Goal: Transaction & Acquisition: Purchase product/service

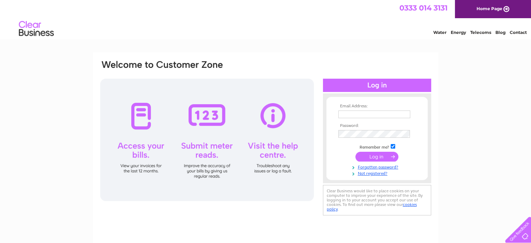
type input "accounts.cononpharmacy@aol.com"
click at [380, 161] on td at bounding box center [376, 156] width 81 height 13
click at [377, 156] on input "submit" at bounding box center [376, 156] width 43 height 10
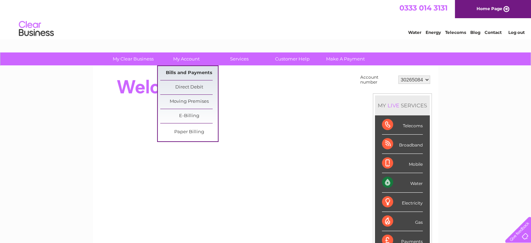
click at [186, 70] on link "Bills and Payments" at bounding box center [189, 73] width 58 height 14
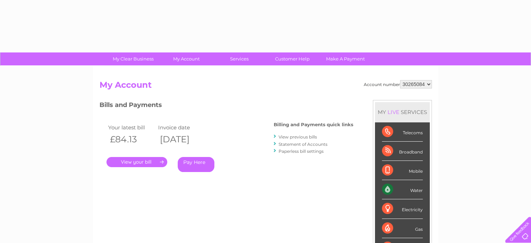
click at [141, 161] on link "." at bounding box center [136, 162] width 61 height 10
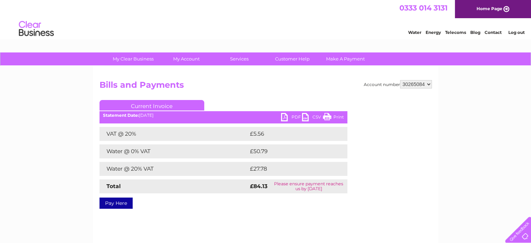
click at [284, 119] on link "PDF" at bounding box center [291, 118] width 21 height 10
click at [120, 204] on link "Pay Here" at bounding box center [115, 202] width 33 height 11
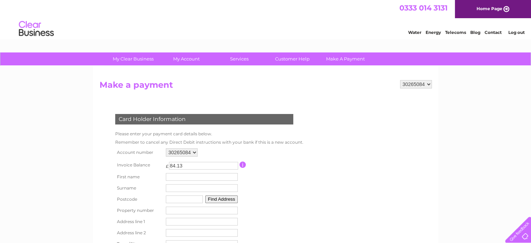
click at [210, 178] on input "text" at bounding box center [202, 177] width 72 height 8
type input "alan"
click at [192, 191] on input "text" at bounding box center [202, 189] width 72 height 8
type input "horsburgh"
click at [186, 200] on input "text" at bounding box center [184, 200] width 37 height 8
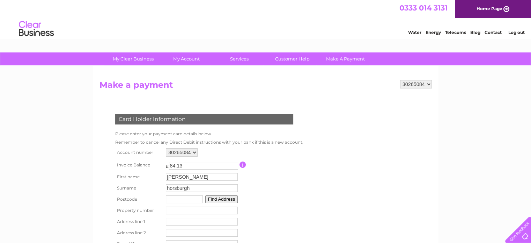
type input "iv13 7ye"
click at [215, 198] on button "Find Address" at bounding box center [221, 199] width 33 height 8
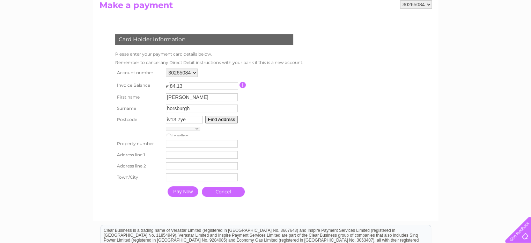
scroll to position [80, 0]
click at [231, 129] on select "Allt Na Slanaichd Eiledon Scada Room, Eneco Building Fearnach Invermoy Invermoy…" at bounding box center [202, 130] width 72 height 9
click at [238, 131] on td "Allt Na Slanaichd Eiledon Scada Room, Eneco Building Fearnach Invermoy Invermoy…" at bounding box center [201, 131] width 75 height 12
click at [233, 131] on select "Allt Na Slanaichd Eiledon Scada Room, Eneco Building Fearnach Invermoy Invermoy…" at bounding box center [202, 130] width 72 height 8
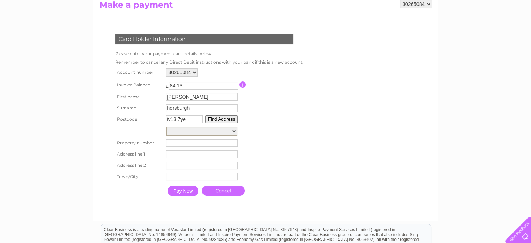
select select ",,,Inverness"
click at [166, 126] on select "Allt Na Slanaichd Eiledon Scada Room, Eneco Building Fearnach Invermoy Invermoy…" at bounding box center [202, 130] width 72 height 9
type input "Inverness"
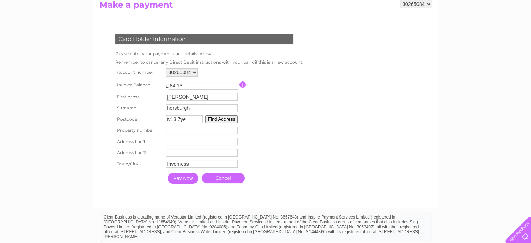
click at [180, 178] on input "Pay Now" at bounding box center [183, 178] width 31 height 10
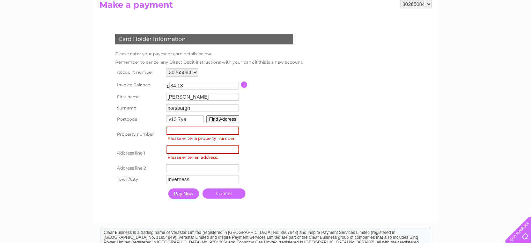
click at [188, 133] on input "number" at bounding box center [202, 130] width 73 height 8
click at [212, 132] on input "number" at bounding box center [202, 130] width 73 height 8
click at [220, 119] on button "Find Address" at bounding box center [222, 119] width 33 height 8
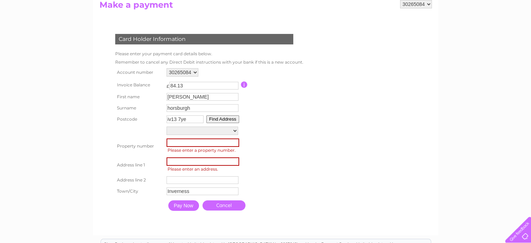
click at [228, 129] on select "Allt Na Slanaichd Eiledon Scada Room, Eneco Building Fearnach Invermoy Invermoy…" at bounding box center [202, 130] width 72 height 8
select select ",,,Inverness"
click at [166, 126] on select "Allt Na Slanaichd Eiledon Scada Room, Eneco Building Fearnach Invermoy Invermoy…" at bounding box center [202, 130] width 72 height 9
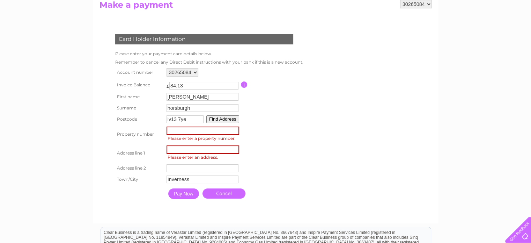
click at [199, 129] on input "number" at bounding box center [202, 130] width 73 height 8
click at [235, 131] on input "-1" at bounding box center [202, 130] width 73 height 8
type input "-2"
click at [235, 131] on input "-2" at bounding box center [202, 130] width 73 height 8
type input "83"
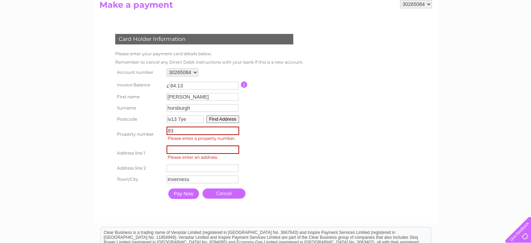
click at [233, 130] on input "83" at bounding box center [202, 130] width 73 height 8
click at [219, 132] on input "83" at bounding box center [202, 130] width 73 height 8
click at [223, 118] on button "Find Address" at bounding box center [222, 119] width 33 height 8
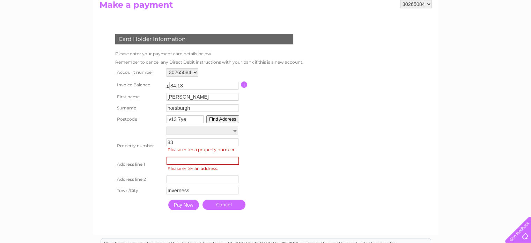
click at [229, 135] on td "Allt Na Slanaichd Eiledon Scada Room, Eneco Building Fearnach Invermoy Invermoy…" at bounding box center [203, 131] width 76 height 12
click at [231, 132] on select "Allt Na Slanaichd Eiledon Scada Room, Eneco Building Fearnach Invermoy Invermoy…" at bounding box center [202, 130] width 72 height 8
select select ",,,Inverness"
click at [166, 126] on select "Allt Na Slanaichd Eiledon Scada Room, Eneco Building Fearnach Invermoy Invermoy…" at bounding box center [202, 130] width 72 height 9
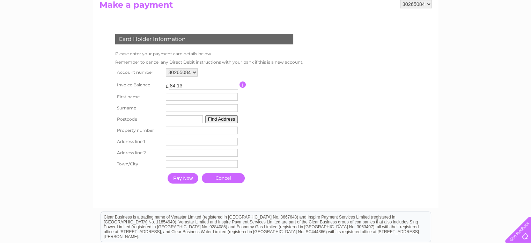
click at [216, 122] on button "Find Address" at bounding box center [221, 119] width 33 height 8
click at [187, 121] on input "text" at bounding box center [184, 119] width 37 height 8
type input "iv13 7ye"
click at [215, 120] on button "Find Address" at bounding box center [221, 119] width 33 height 8
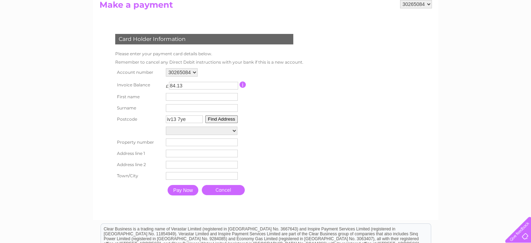
click at [231, 133] on select "Allt Na Slanaichd Eiledon Scada Room, Eneco Building Fearnach Invermoy Invermoy…" at bounding box center [202, 130] width 72 height 8
select select ",,,Inverness"
click at [166, 126] on select "Allt Na Slanaichd Eiledon Scada Room, Eneco Building Fearnach Invermoy Invermoy…" at bounding box center [202, 130] width 72 height 9
type input "Inverness"
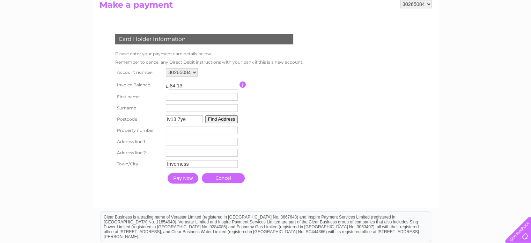
click at [228, 120] on button "Find Address" at bounding box center [221, 119] width 33 height 8
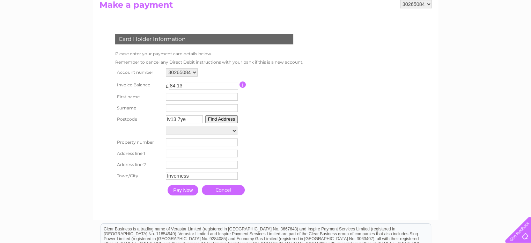
click at [235, 132] on select "Allt Na Slanaichd Eiledon Scada Room, Eneco Building Fearnach Invermoy Invermoy…" at bounding box center [202, 130] width 72 height 8
select select ",,,Inverness"
click at [166, 126] on select "Allt Na Slanaichd Eiledon Scada Room, Eneco Building Fearnach Invermoy Invermoy…" at bounding box center [202, 130] width 72 height 9
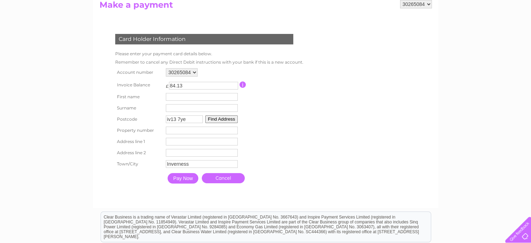
drag, startPoint x: 184, startPoint y: 121, endPoint x: 141, endPoint y: 122, distance: 42.9
click at [141, 122] on tr "Postcode iv13 7ye Find Address" at bounding box center [207, 118] width 188 height 11
